Goal: Use online tool/utility: Utilize a website feature to perform a specific function

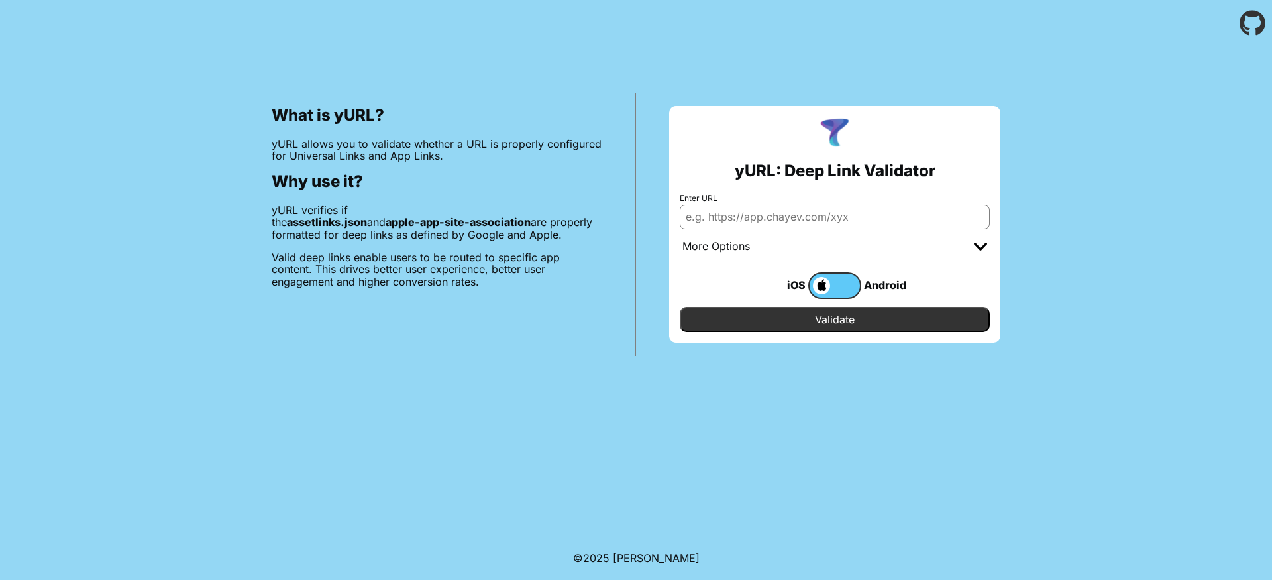
click at [850, 208] on input "Enter URL" at bounding box center [835, 217] width 310 height 24
paste input "[URL][DOMAIN_NAME]"
type input "[URL][DOMAIN_NAME]"
click at [853, 321] on input "Validate" at bounding box center [835, 319] width 310 height 25
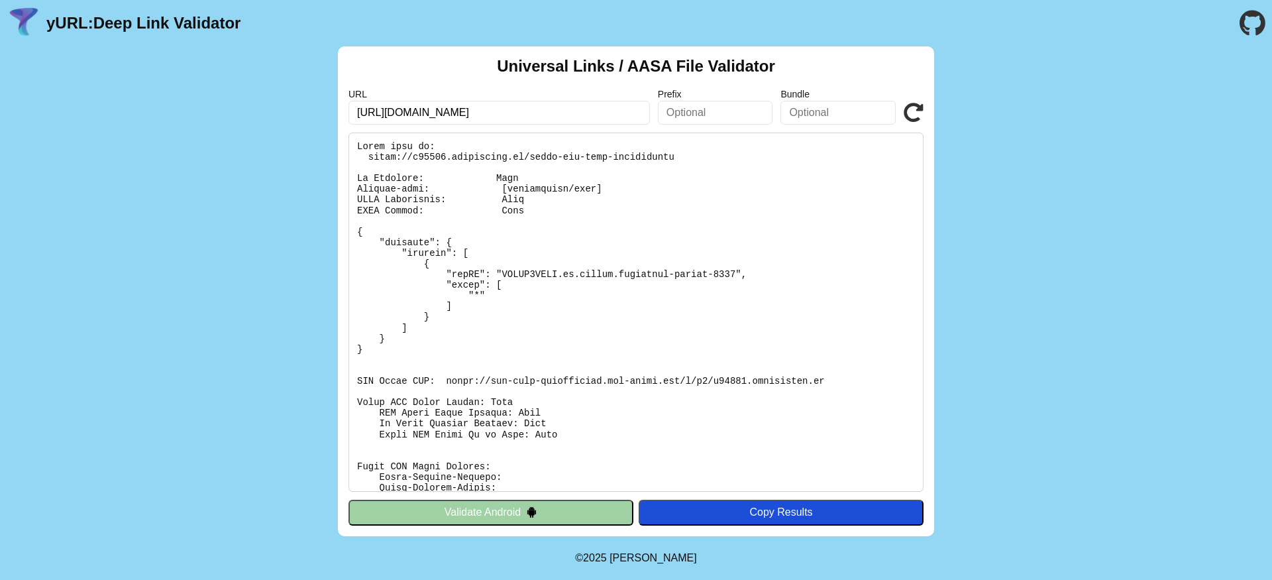
click at [547, 504] on button "Validate Android" at bounding box center [491, 512] width 285 height 25
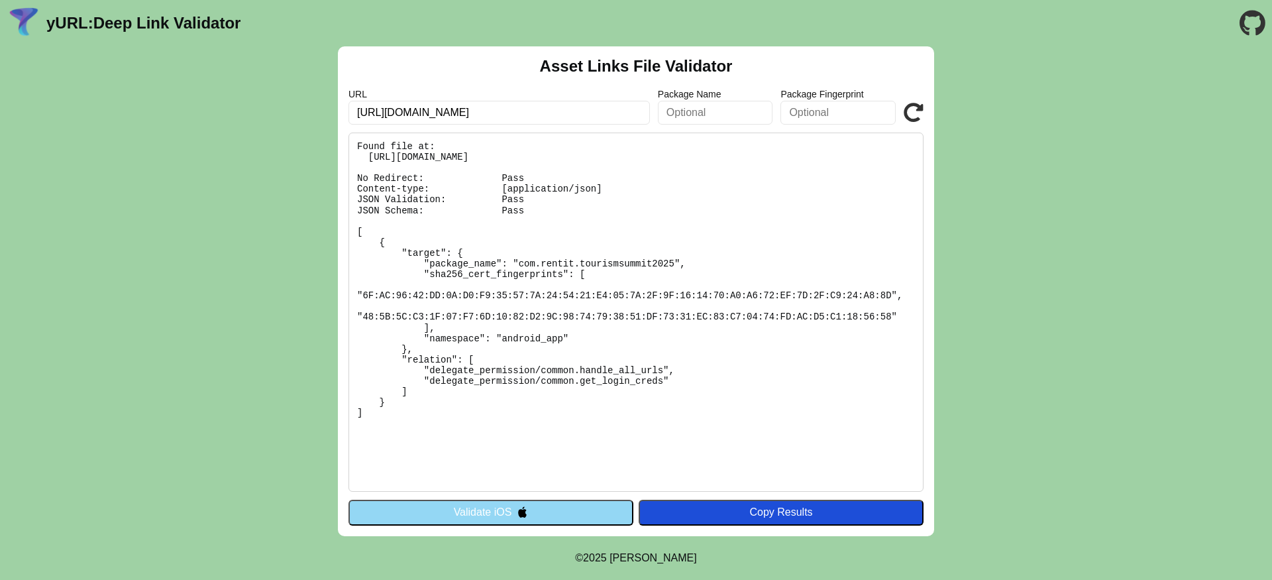
click at [466, 508] on button "Validate iOS" at bounding box center [491, 512] width 285 height 25
